Goal: Browse casually: Explore the website without a specific task or goal

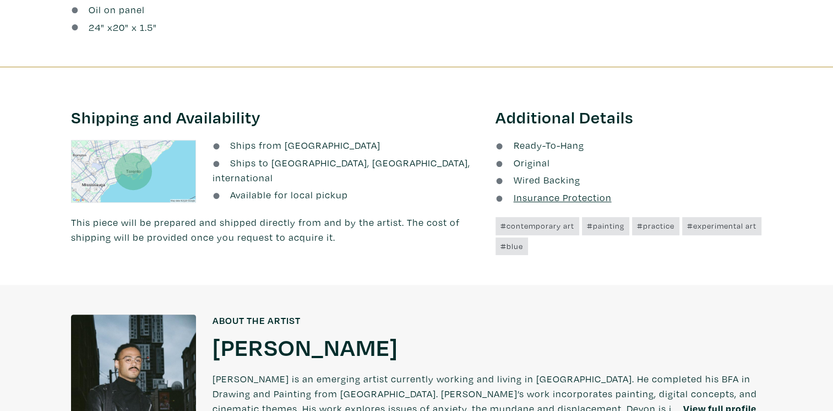
scroll to position [826, 0]
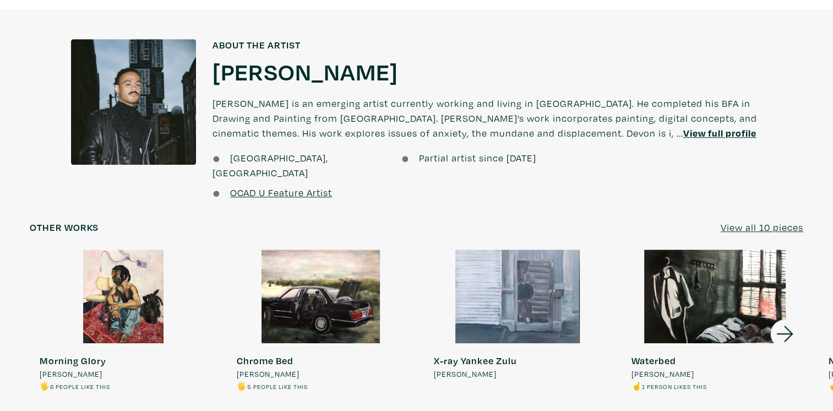
click at [683, 127] on u "View full profile" at bounding box center [719, 133] width 73 height 13
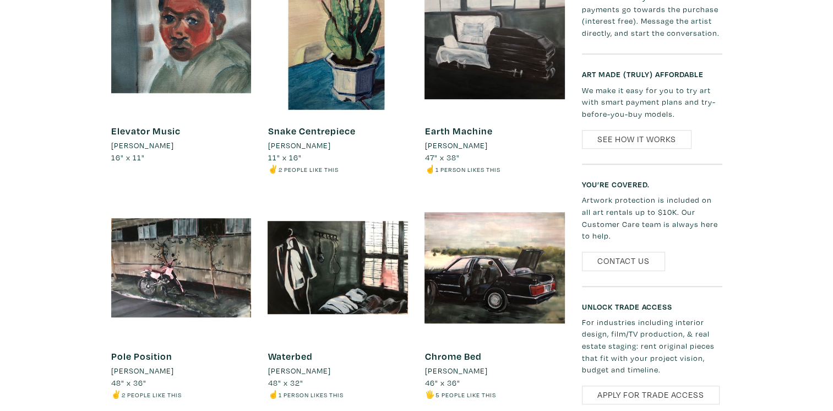
scroll to position [550, 0]
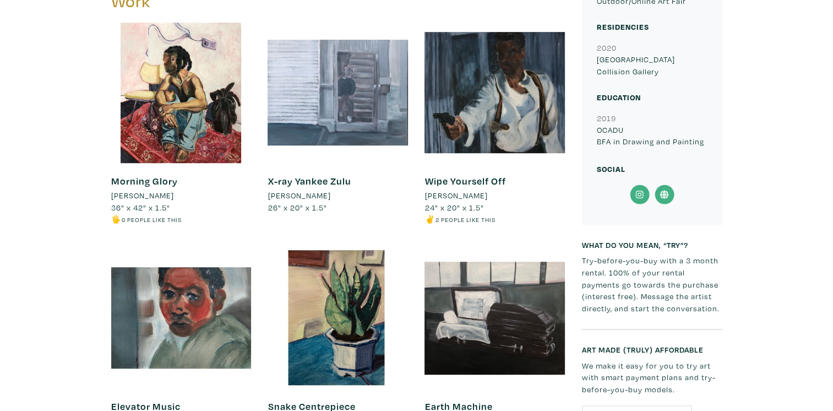
click at [160, 178] on link "Morning Glory" at bounding box center [144, 180] width 67 height 13
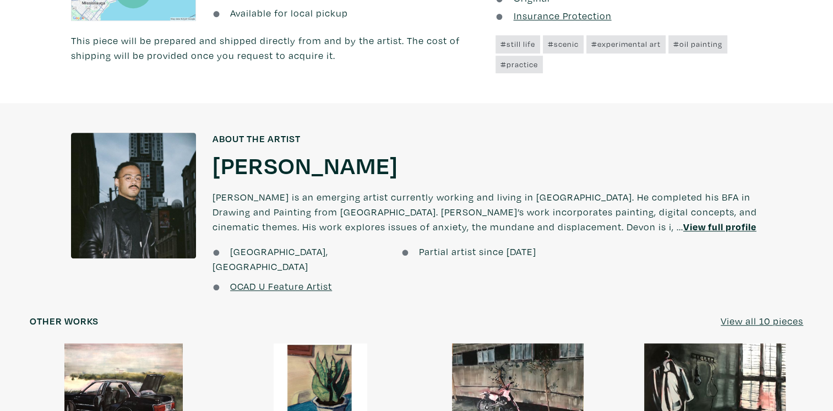
scroll to position [694, 0]
